Goal: Feedback & Contribution: Submit feedback/report problem

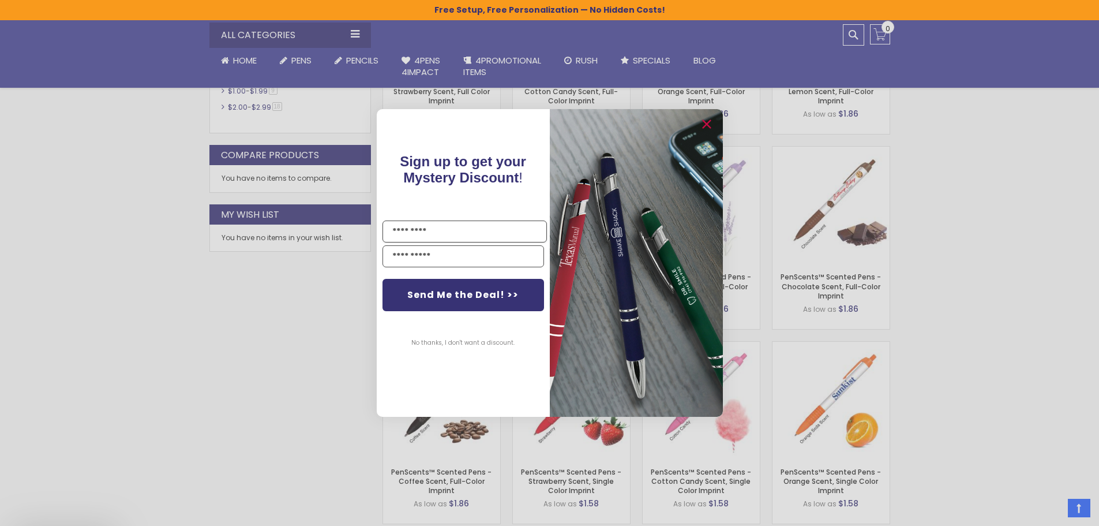
scroll to position [482, 0]
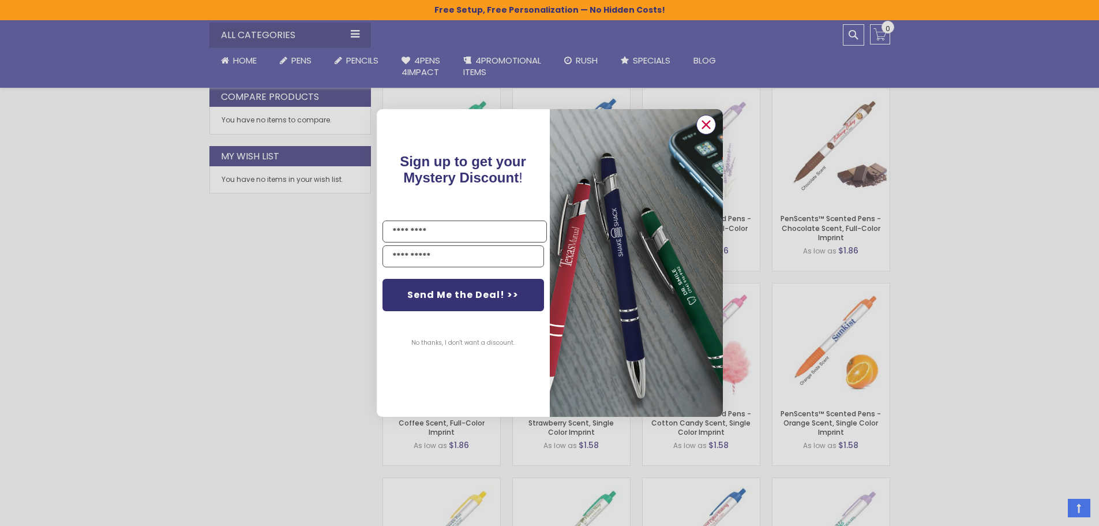
click at [702, 128] on icon "Close dialog" at bounding box center [706, 125] width 8 height 8
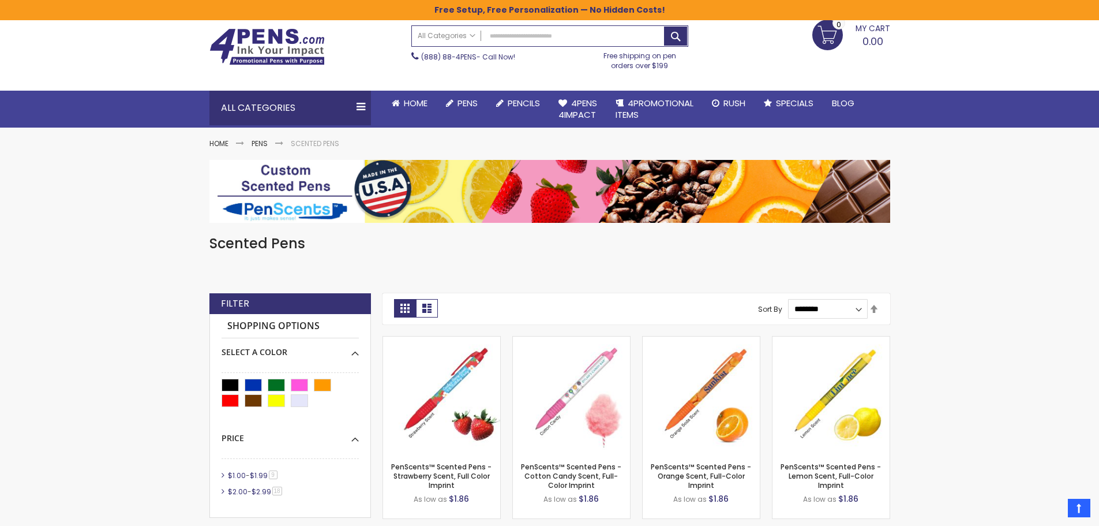
scroll to position [0, 0]
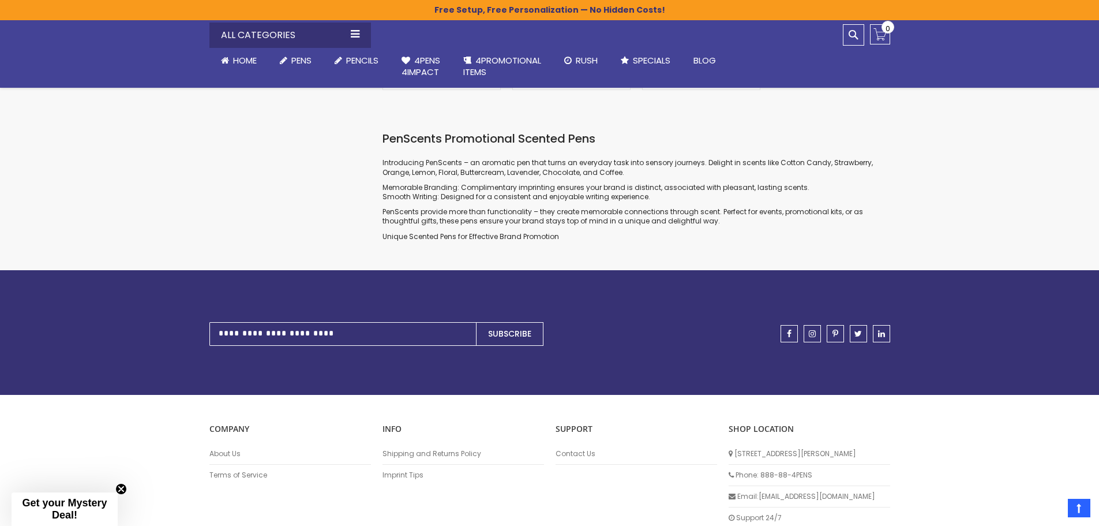
scroll to position [1713, 0]
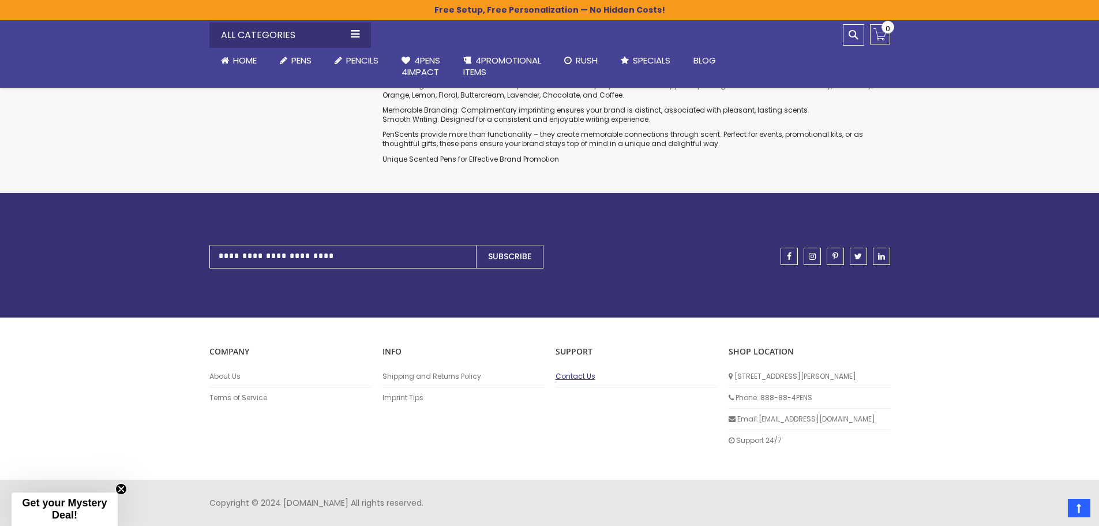
click at [571, 380] on link "Contact Us" at bounding box center [637, 376] width 162 height 9
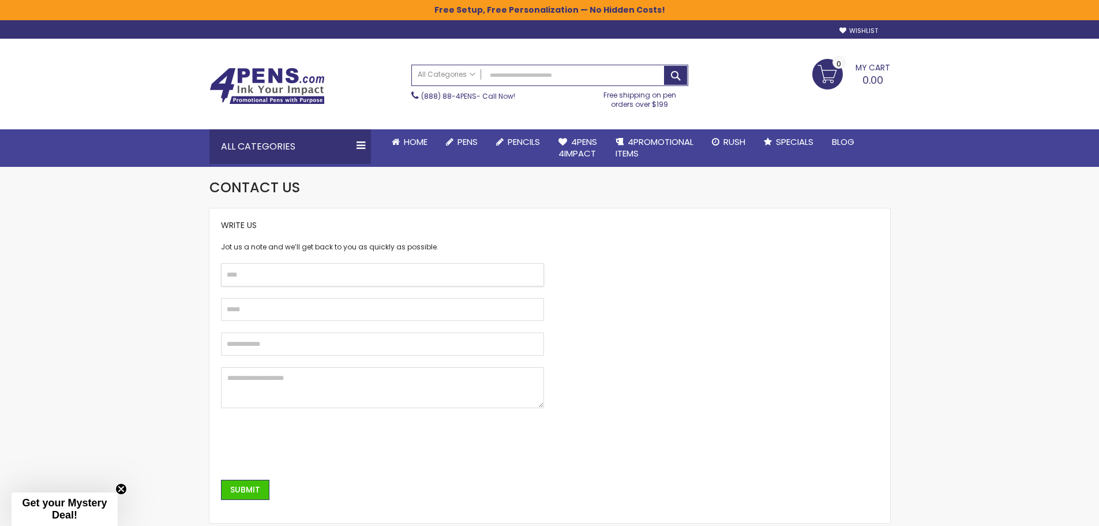
click at [340, 275] on input "text" at bounding box center [382, 274] width 323 height 23
type input "**********"
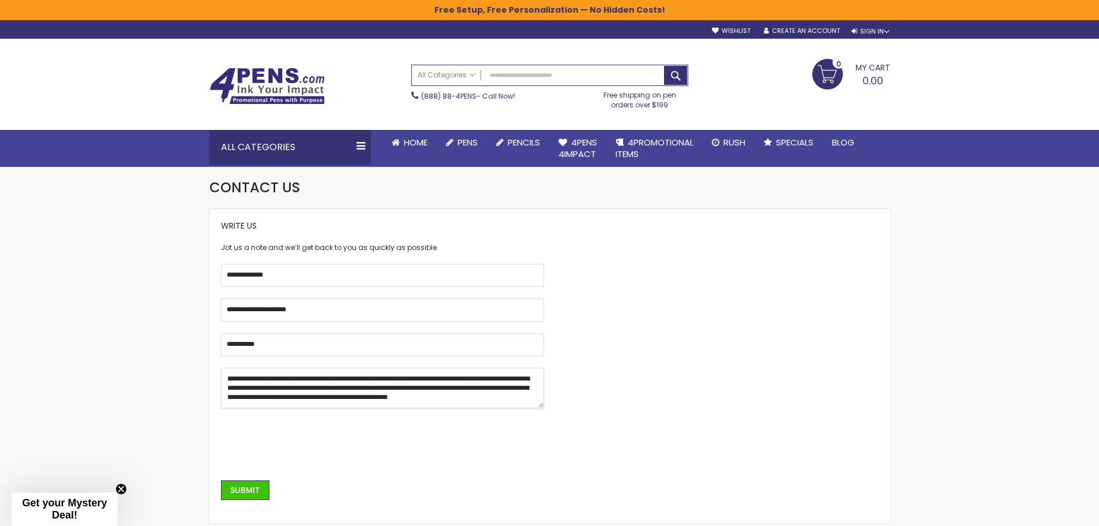
scroll to position [4, 0]
type textarea "**********"
click at [253, 488] on span "Submit" at bounding box center [245, 490] width 30 height 12
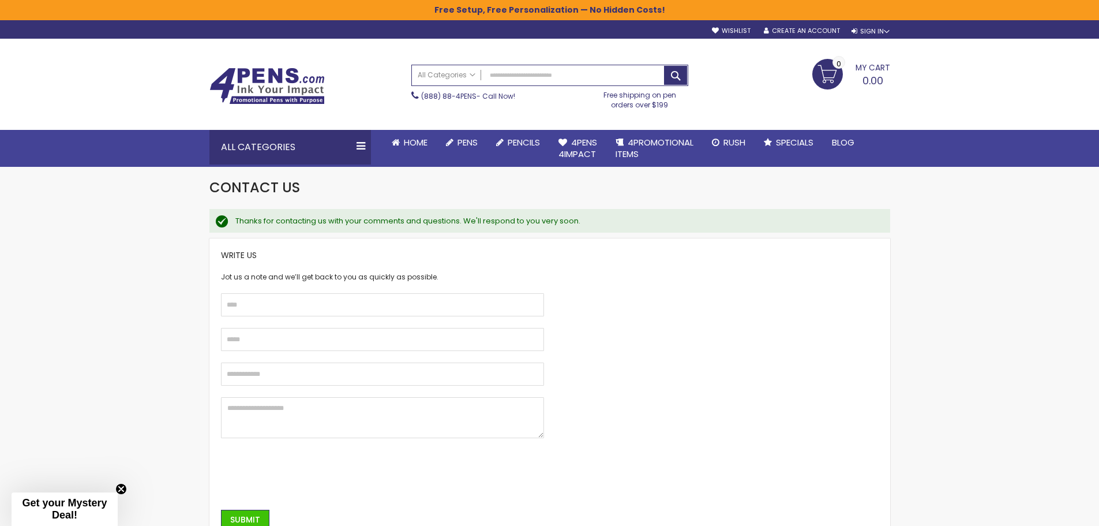
click at [260, 69] on img at bounding box center [266, 86] width 115 height 37
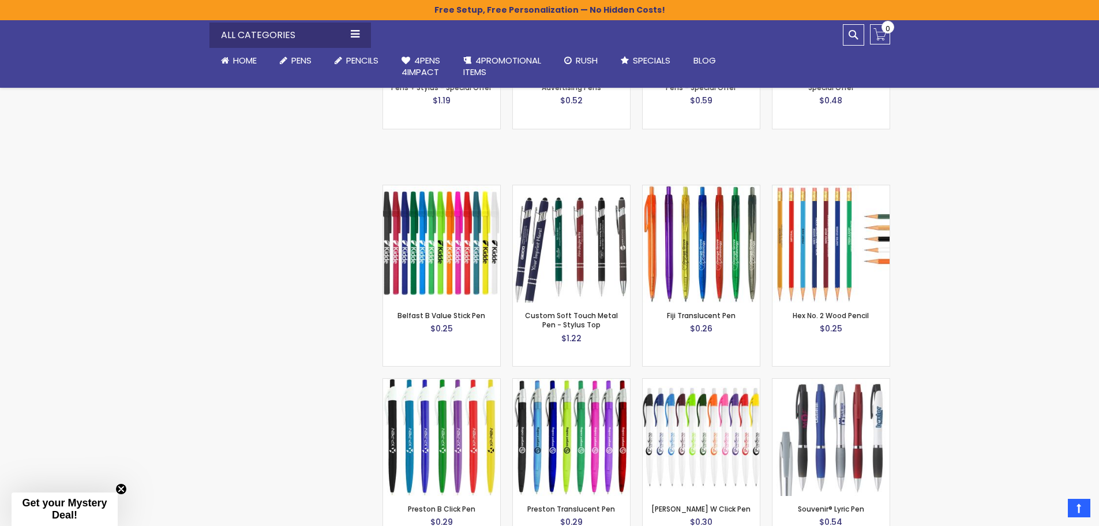
scroll to position [1097, 0]
